Goal: Complete application form

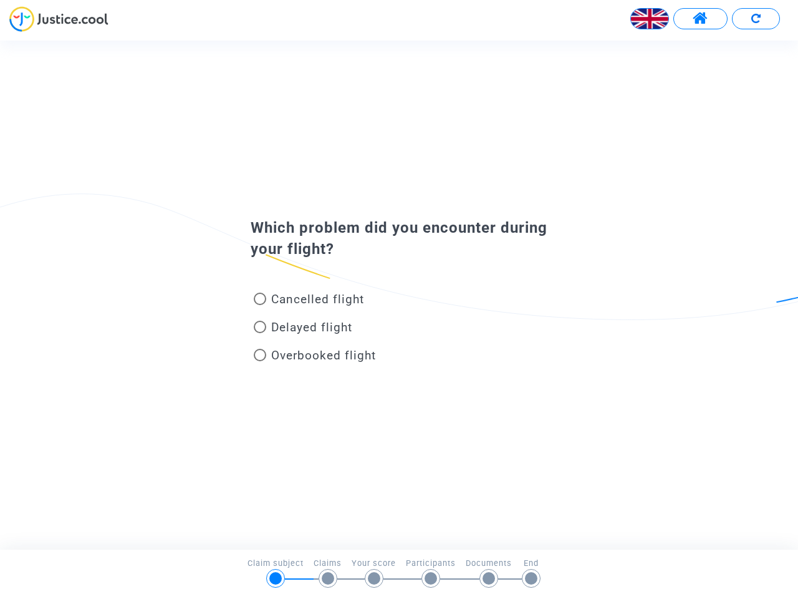
click at [650, 19] on img at bounding box center [649, 18] width 37 height 37
click at [700, 19] on span at bounding box center [701, 19] width 16 height 16
click at [756, 19] on div at bounding box center [399, 23] width 798 height 34
click at [399, 294] on div "Cancelled flight" at bounding box center [378, 302] width 275 height 28
click at [309, 301] on span "Cancelled flight" at bounding box center [317, 299] width 93 height 14
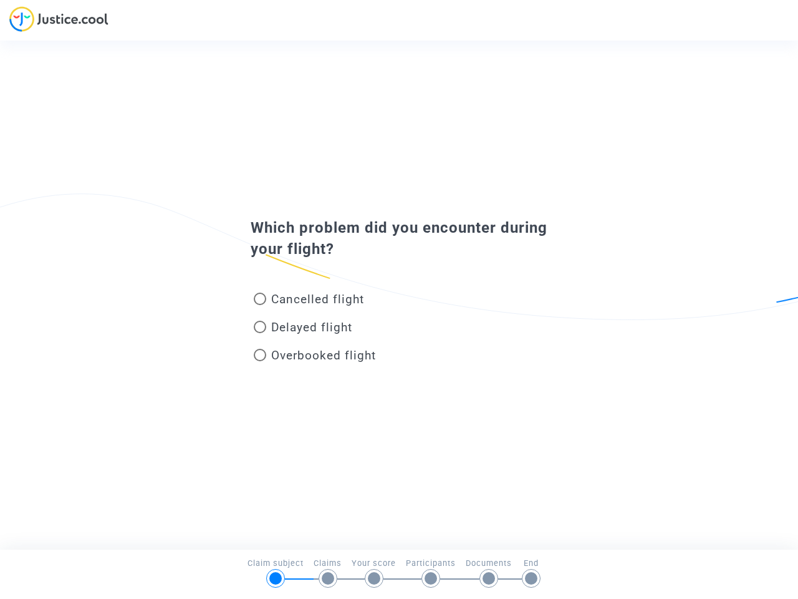
click at [260, 305] on input "Cancelled flight" at bounding box center [259, 305] width 1 height 1
radio input "true"
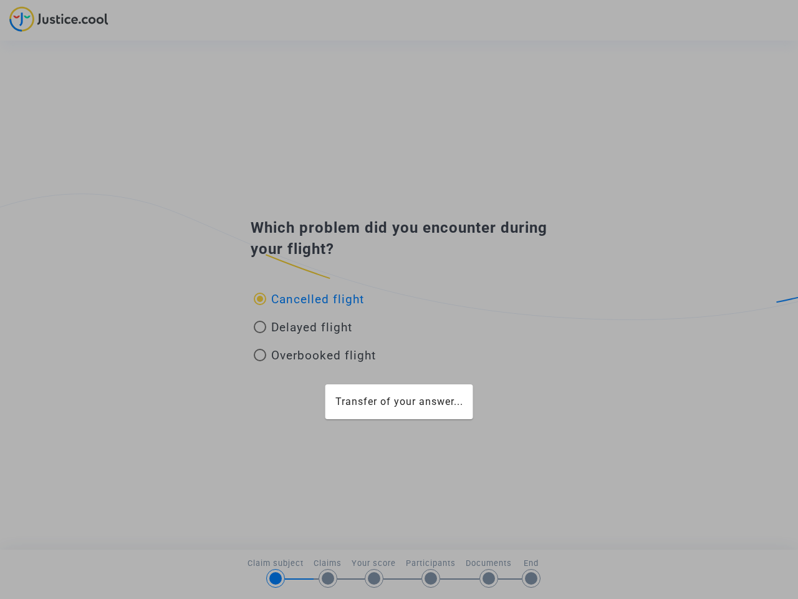
click at [309, 299] on div "Transfer of your answer..." at bounding box center [399, 299] width 798 height 599
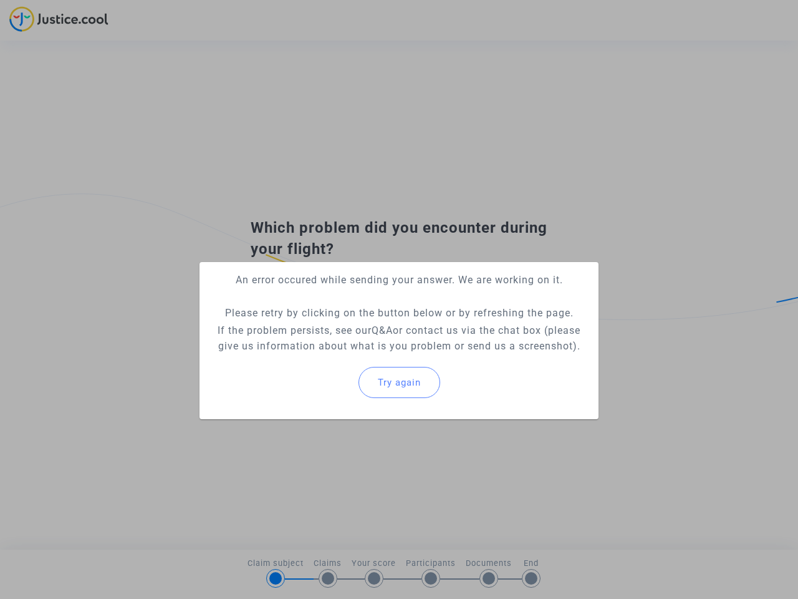
click at [303, 329] on p "If the problem persists, see our Q&A or contact us via the chat box (please giv…" at bounding box center [399, 337] width 379 height 31
click at [303, 327] on p "If the problem persists, see our Q&A or contact us via the chat box (please giv…" at bounding box center [399, 337] width 379 height 31
click at [315, 357] on div "Try again" at bounding box center [399, 383] width 379 height 54
click at [315, 355] on mat-card "An error occured while sending your answer. We are working on it. Please retry …" at bounding box center [399, 340] width 399 height 157
